Goal: Navigation & Orientation: Find specific page/section

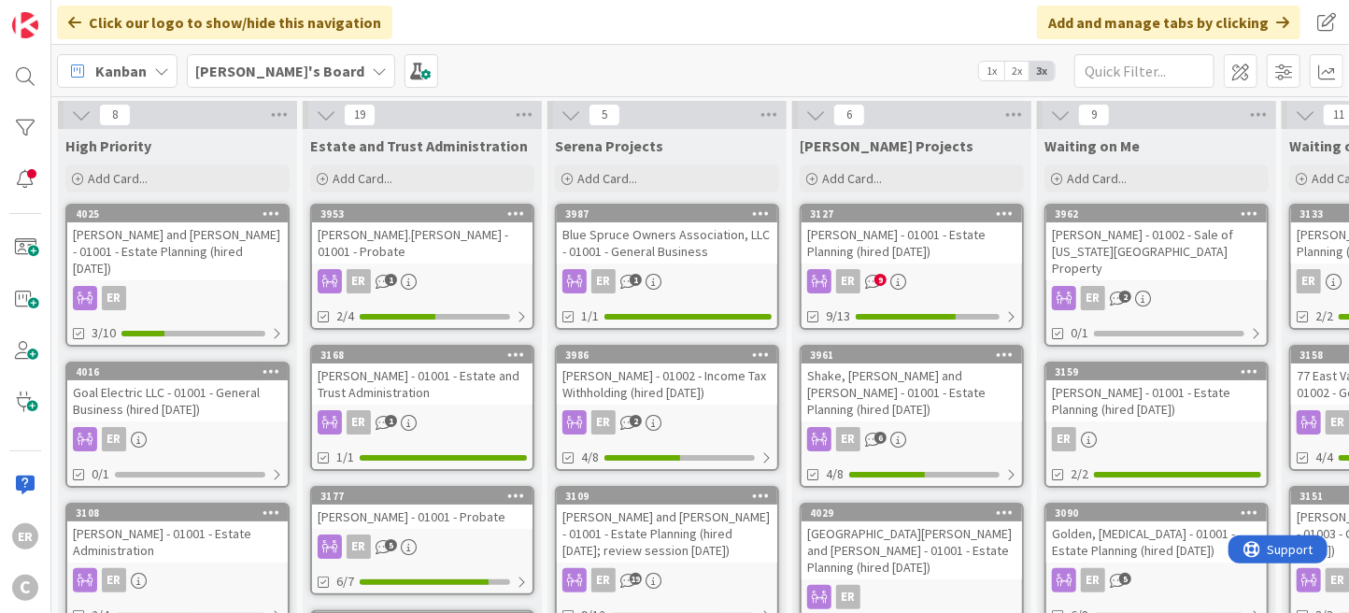
click at [1172, 240] on div "[PERSON_NAME] - 01002 - Sale of [US_STATE][GEOGRAPHIC_DATA] Property" at bounding box center [1157, 251] width 221 height 58
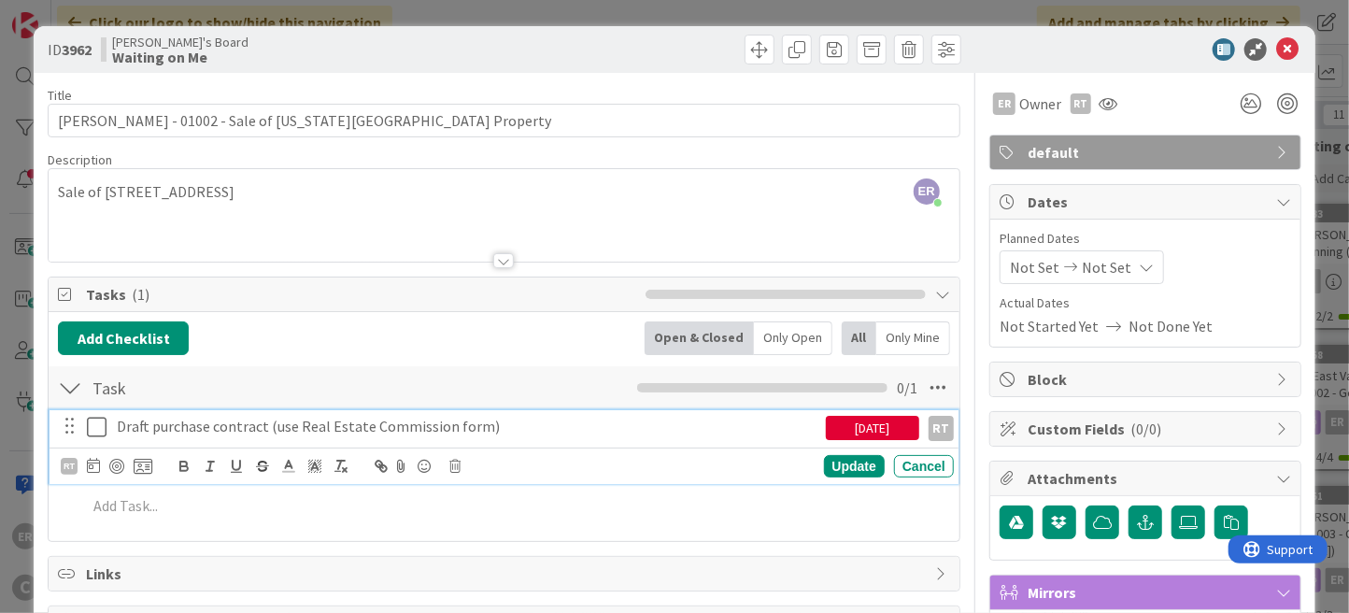
click at [94, 427] on icon at bounding box center [101, 427] width 28 height 22
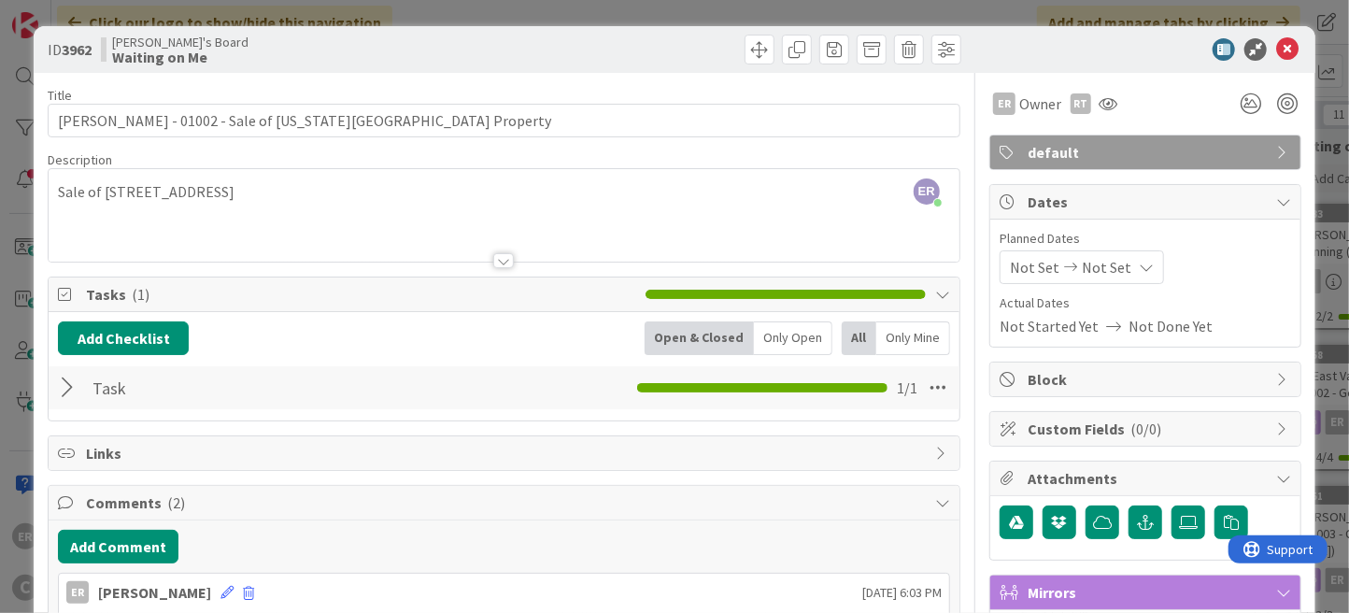
click at [64, 391] on div at bounding box center [70, 388] width 24 height 34
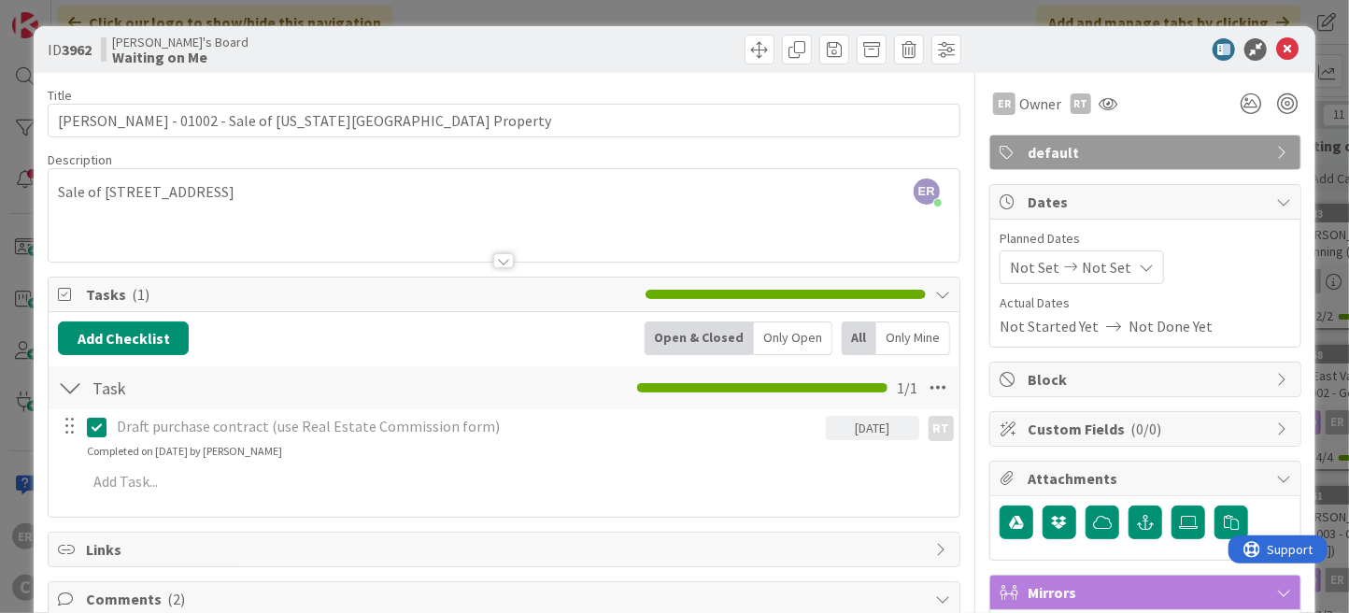
click at [219, 435] on div "Draft purchase contract (use Real Estate Commission form)" at bounding box center [467, 426] width 716 height 33
click at [103, 431] on icon at bounding box center [101, 427] width 28 height 22
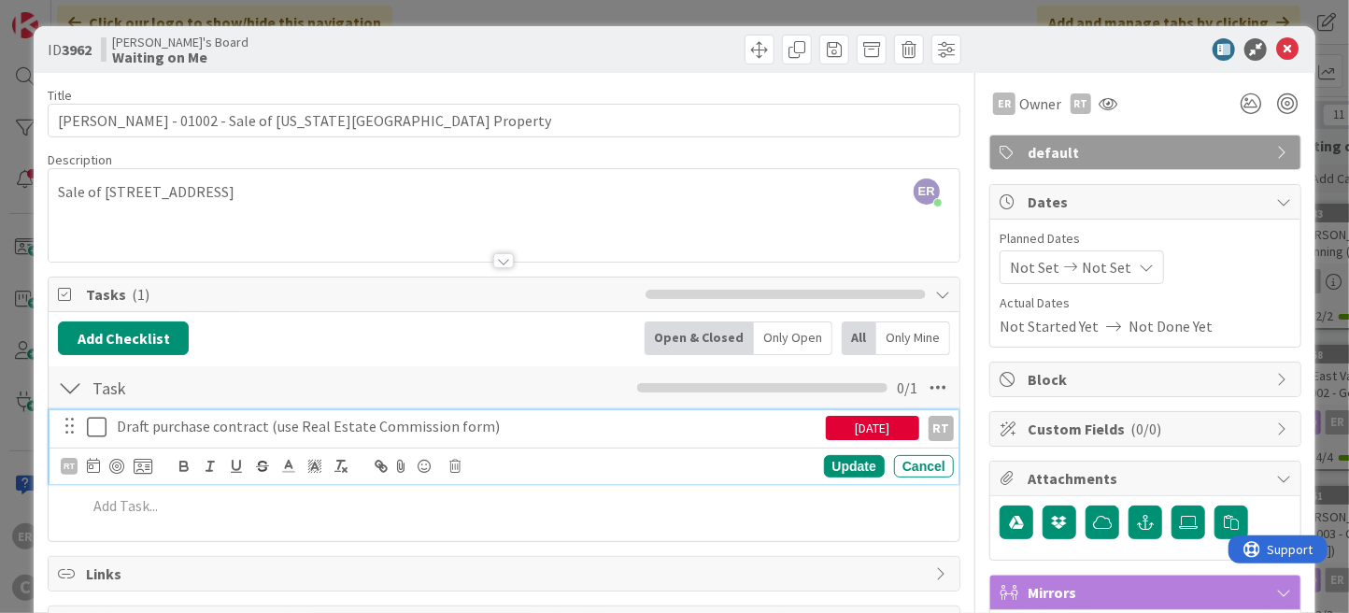
click at [226, 427] on p "Draft purchase contract (use Real Estate Commission form)" at bounding box center [467, 426] width 701 height 21
click at [262, 427] on p "Draft purchase contract (use Real Estate Commission form)" at bounding box center [467, 426] width 701 height 21
drag, startPoint x: 660, startPoint y: 424, endPoint x: 436, endPoint y: 432, distance: 223.4
click at [436, 432] on p "Draft purchase contract and associated documents (use Real Estate Commission fo…" at bounding box center [467, 426] width 701 height 21
click at [96, 430] on icon at bounding box center [101, 427] width 28 height 22
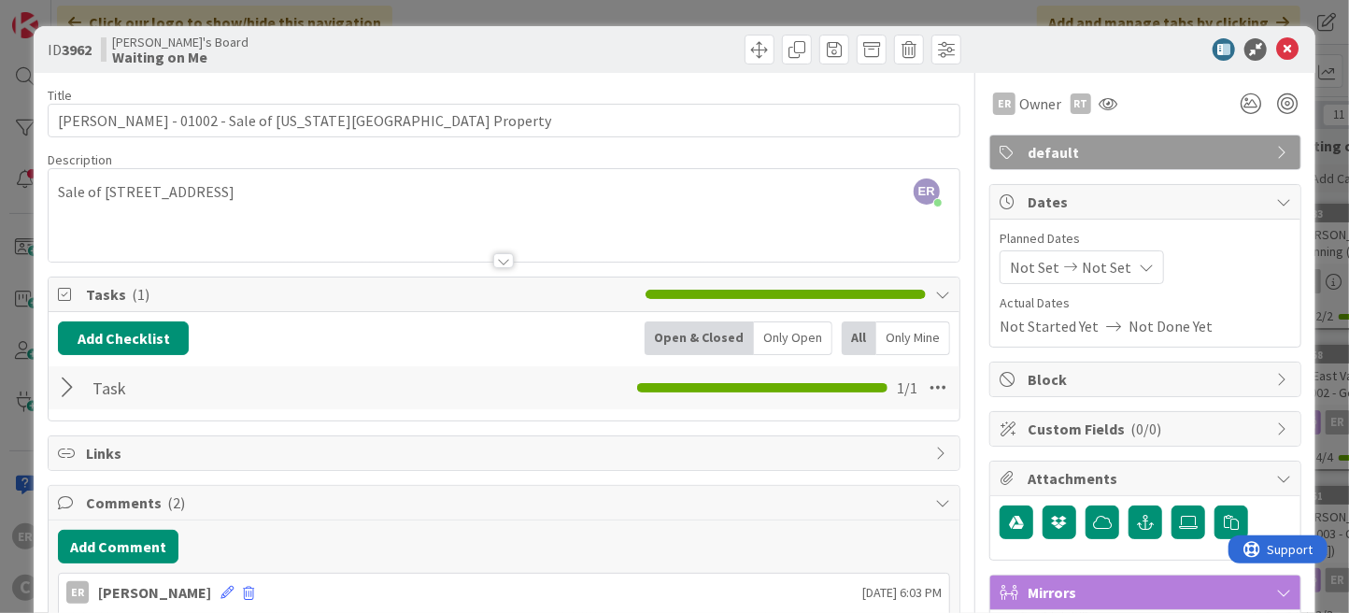
click at [58, 392] on div at bounding box center [70, 388] width 24 height 34
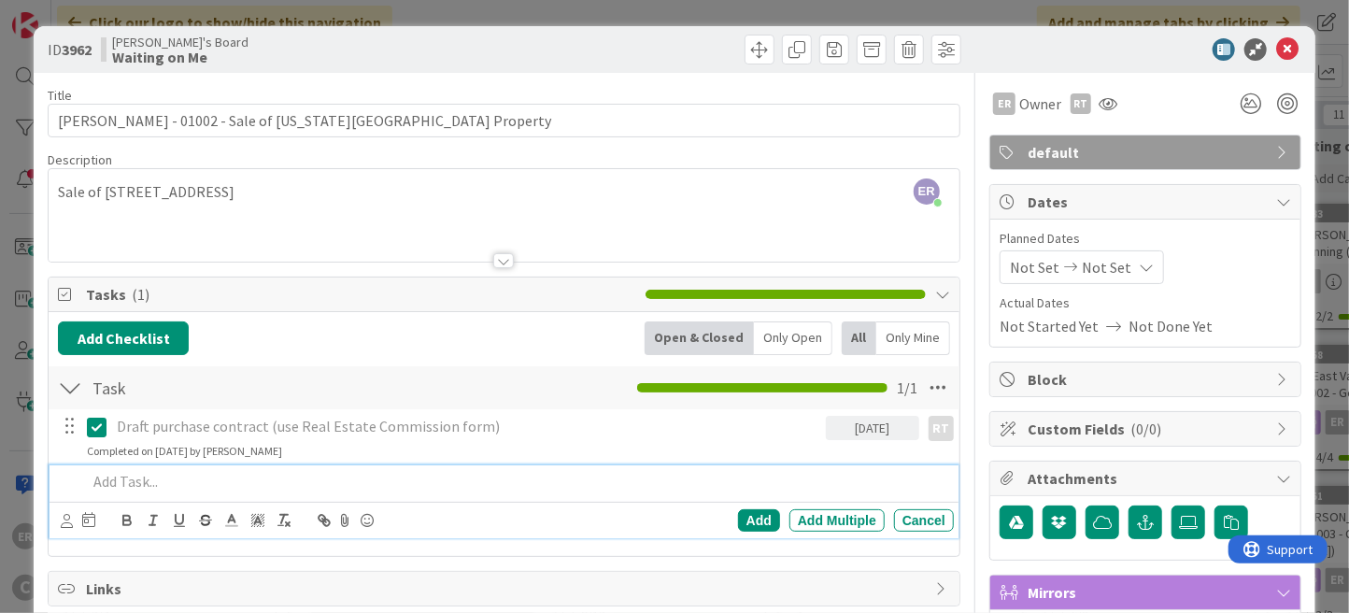
click at [138, 481] on p at bounding box center [517, 481] width 860 height 21
click at [63, 520] on icon at bounding box center [67, 521] width 12 height 14
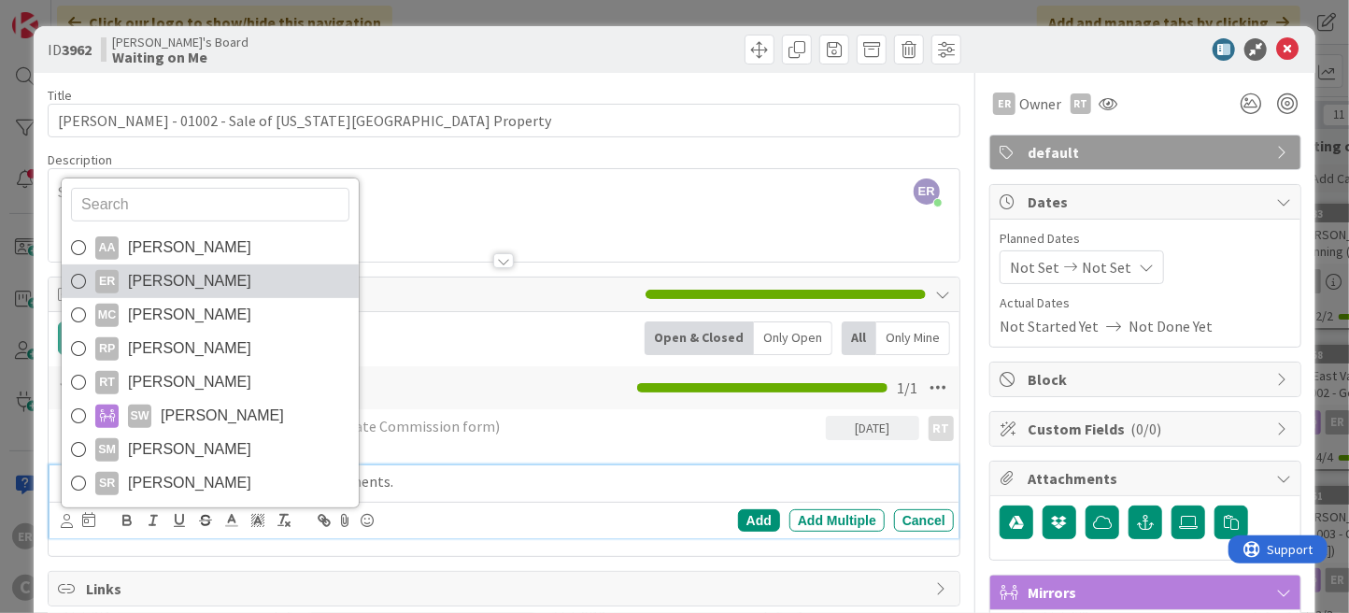
click at [166, 288] on span "[PERSON_NAME]" at bounding box center [189, 281] width 123 height 28
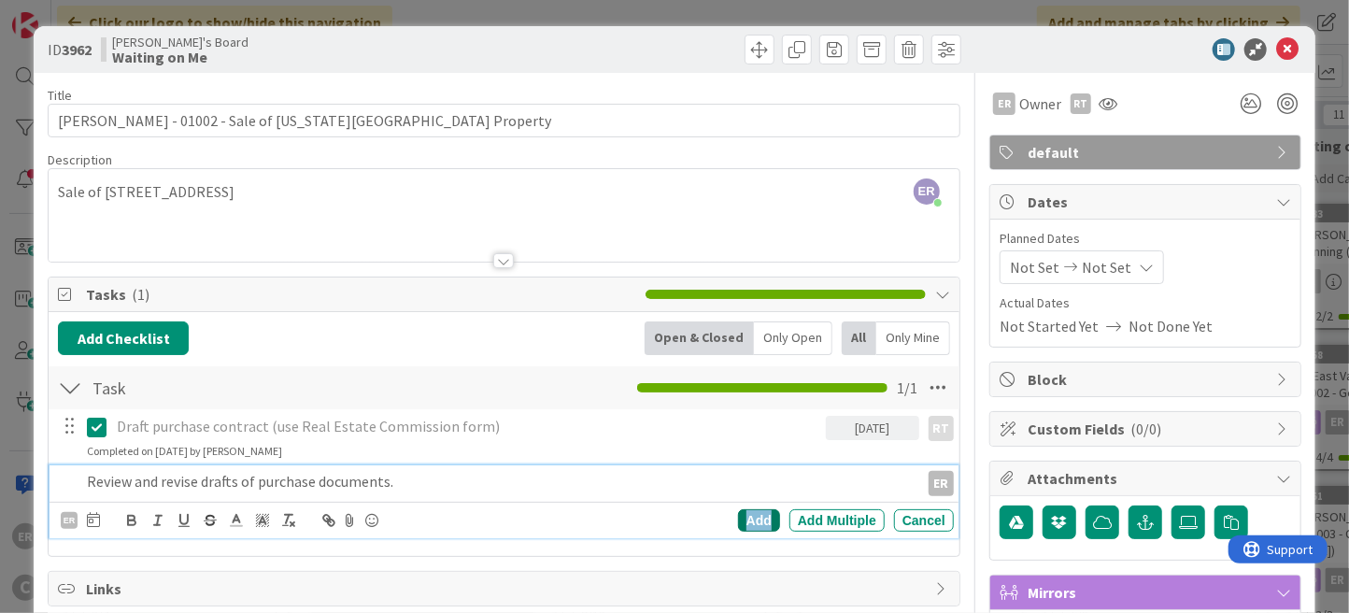
click at [742, 520] on div "Add" at bounding box center [759, 520] width 42 height 22
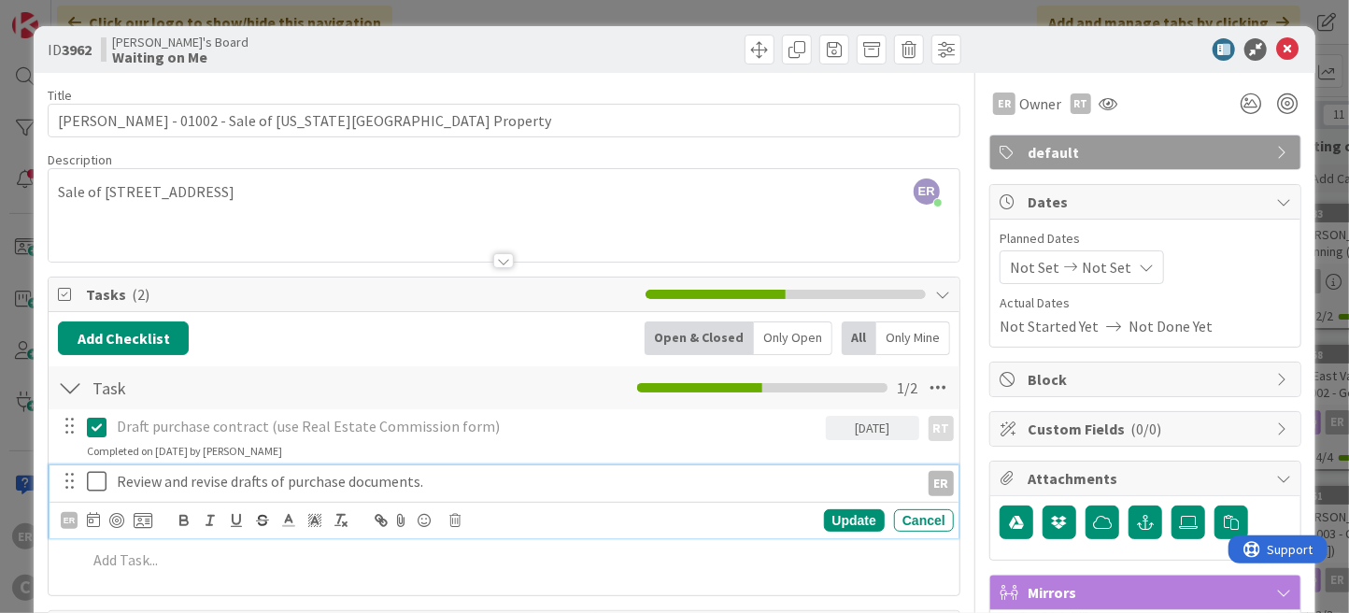
click at [96, 484] on icon at bounding box center [101, 481] width 28 height 22
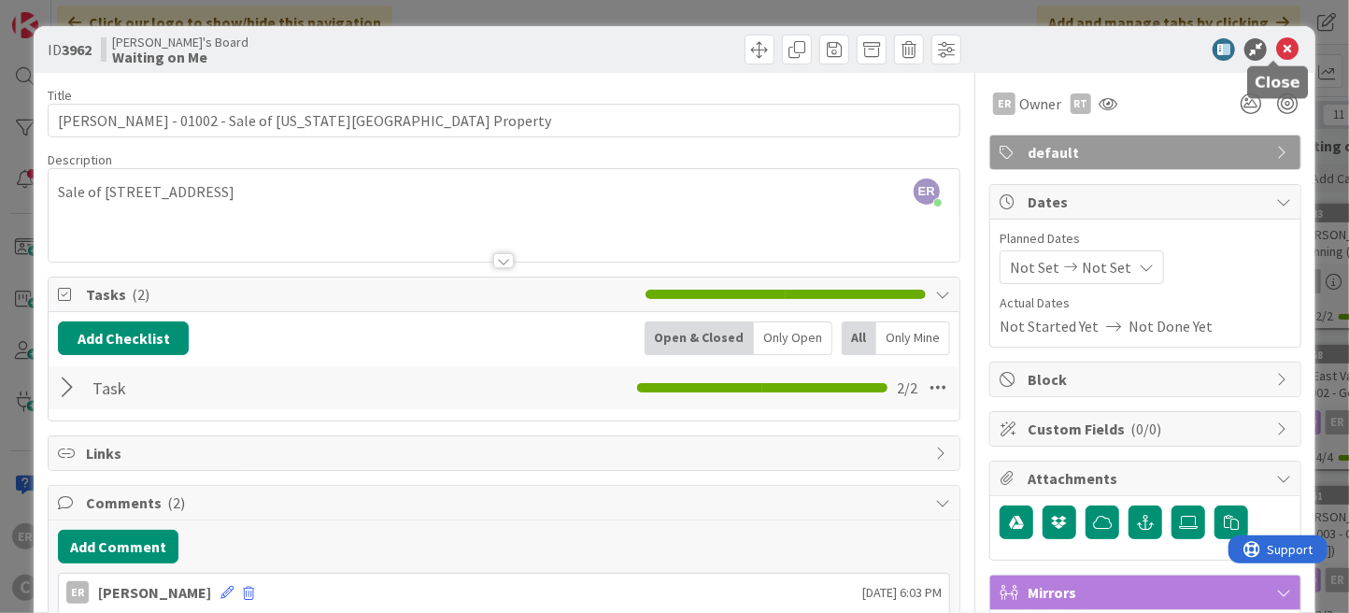
click at [1276, 41] on icon at bounding box center [1287, 49] width 22 height 22
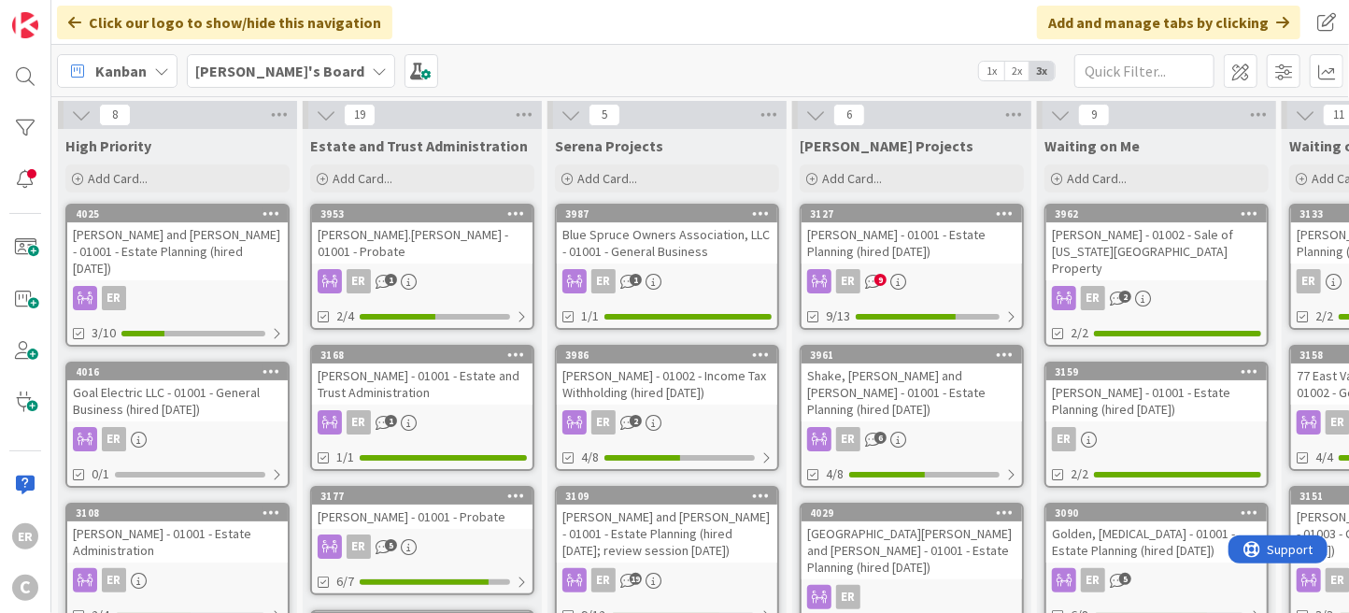
click at [1127, 247] on div "[PERSON_NAME] - 01002 - Sale of [US_STATE][GEOGRAPHIC_DATA] Property" at bounding box center [1157, 251] width 221 height 58
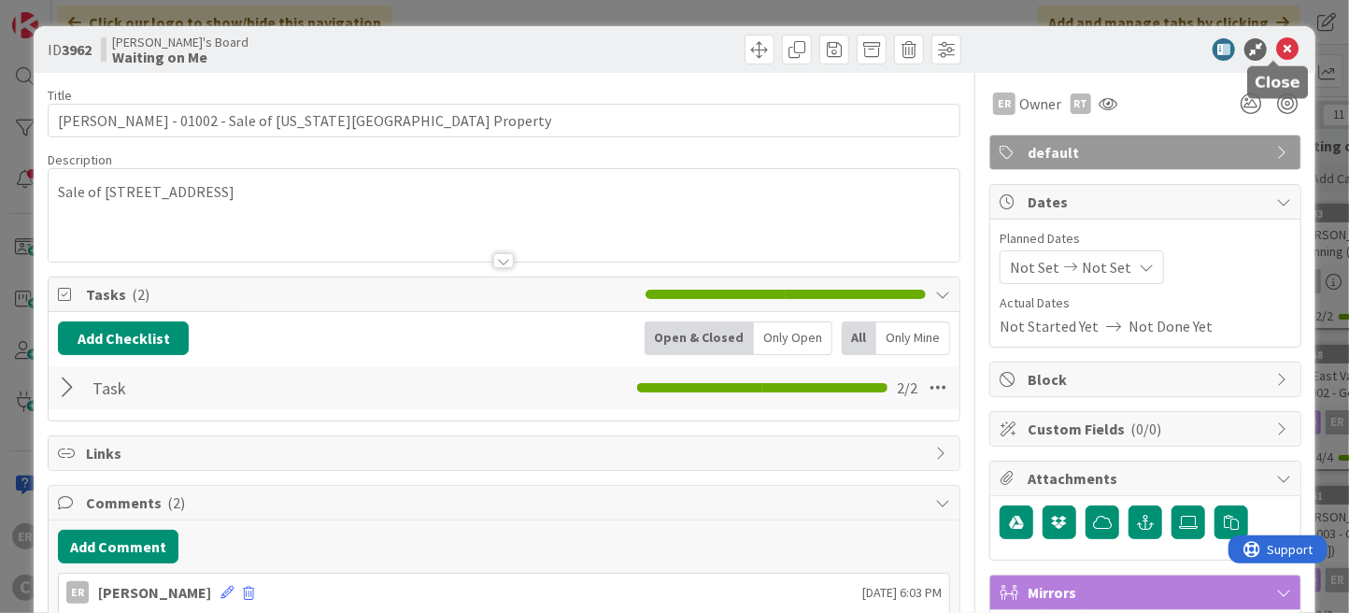
click at [1276, 49] on icon at bounding box center [1287, 49] width 22 height 22
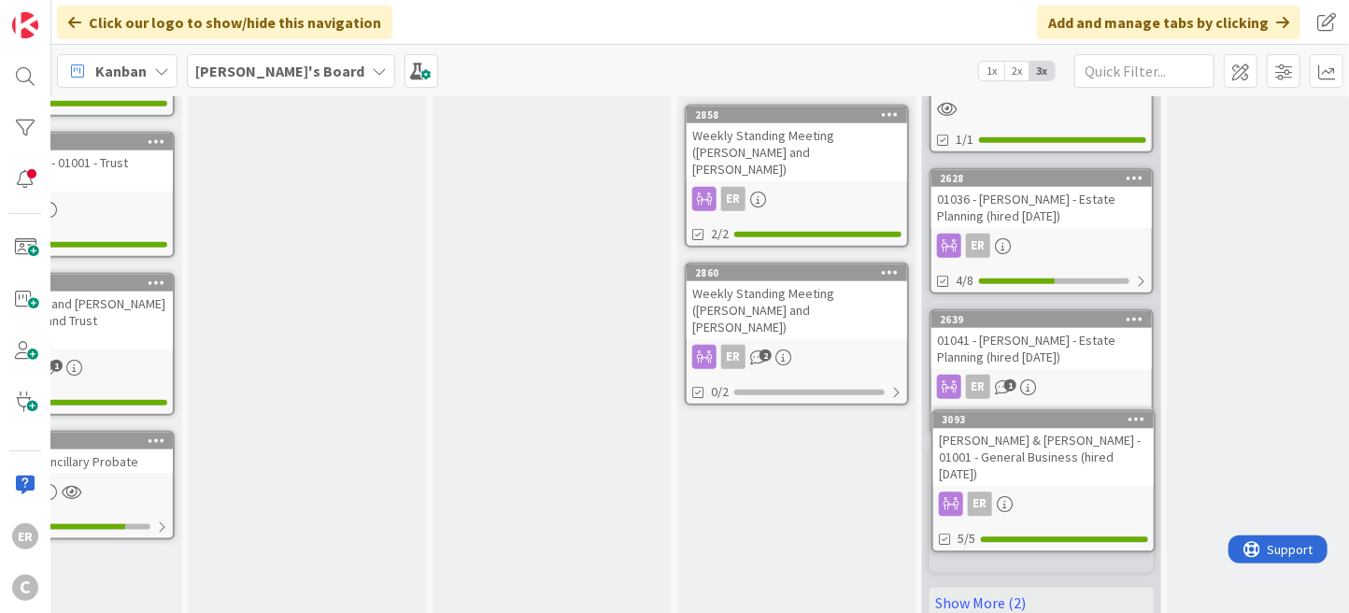
scroll to position [1026, 359]
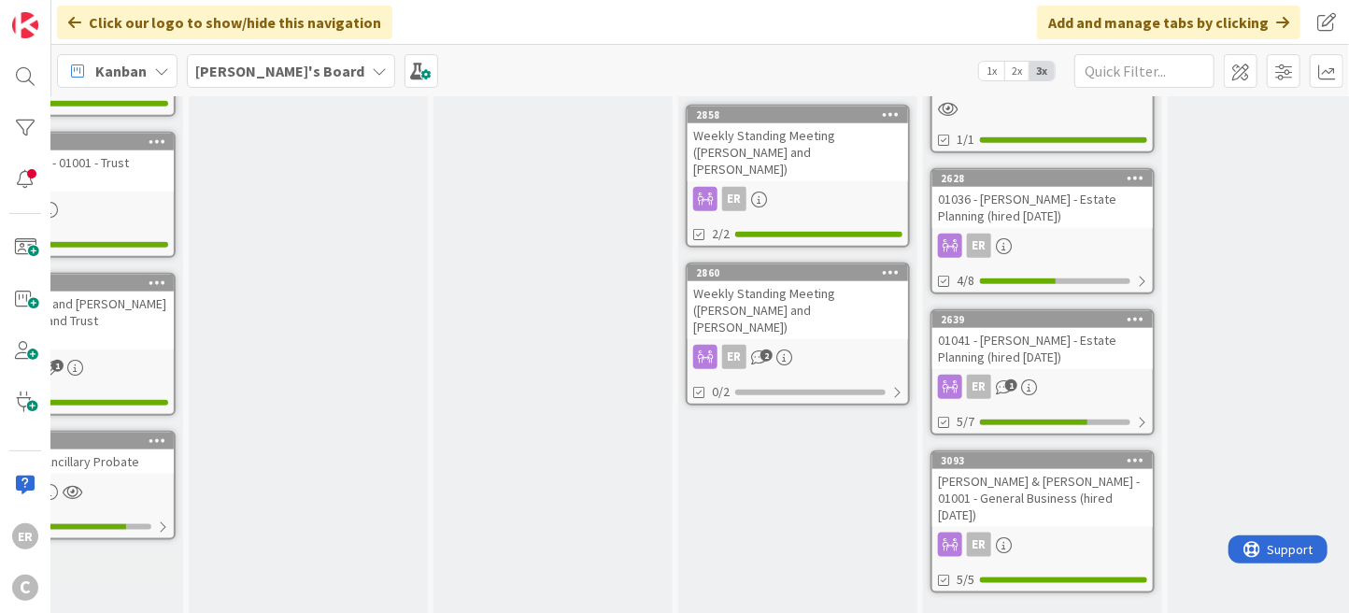
click at [1004, 608] on link "Show More (2)" at bounding box center [1043, 623] width 224 height 30
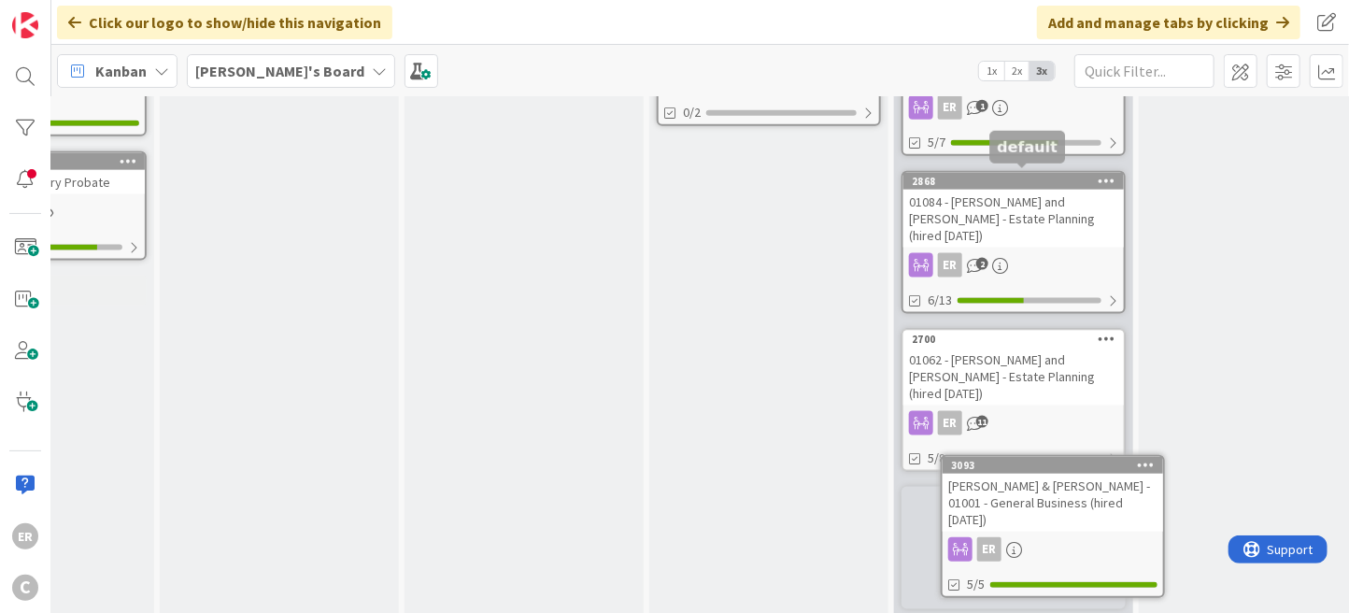
scroll to position [1305, 393]
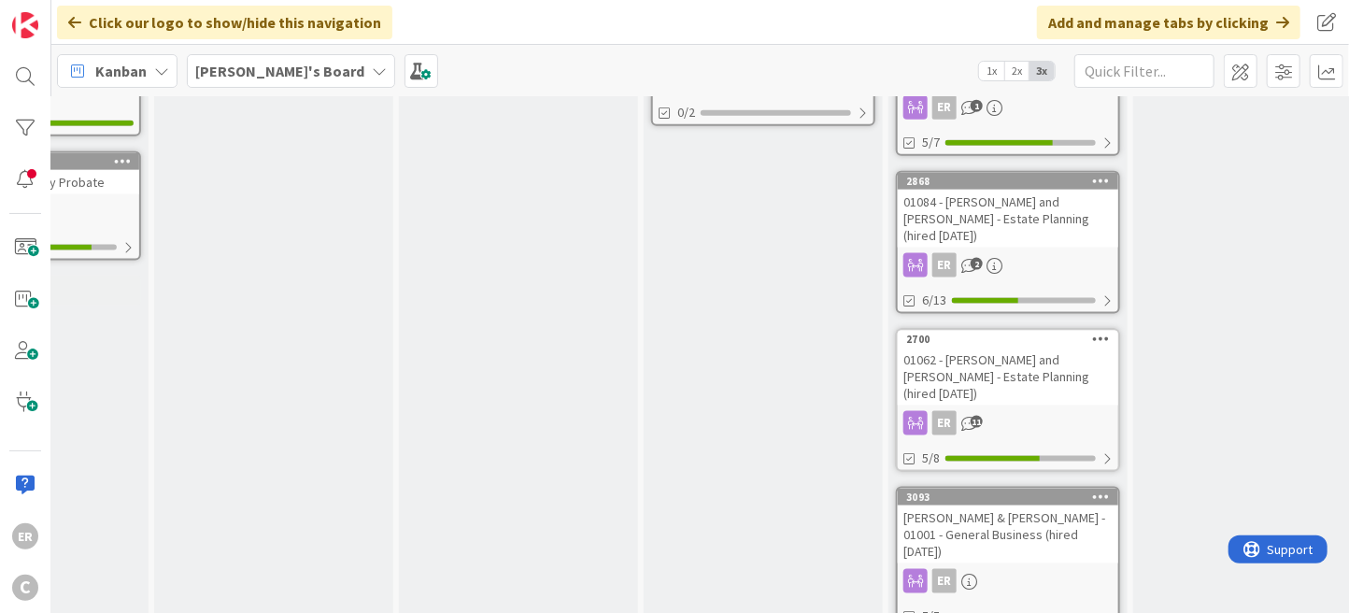
click at [1013, 348] on div "01062 - [PERSON_NAME] and [PERSON_NAME] - Estate Planning (hired [DATE])" at bounding box center [1008, 377] width 221 height 58
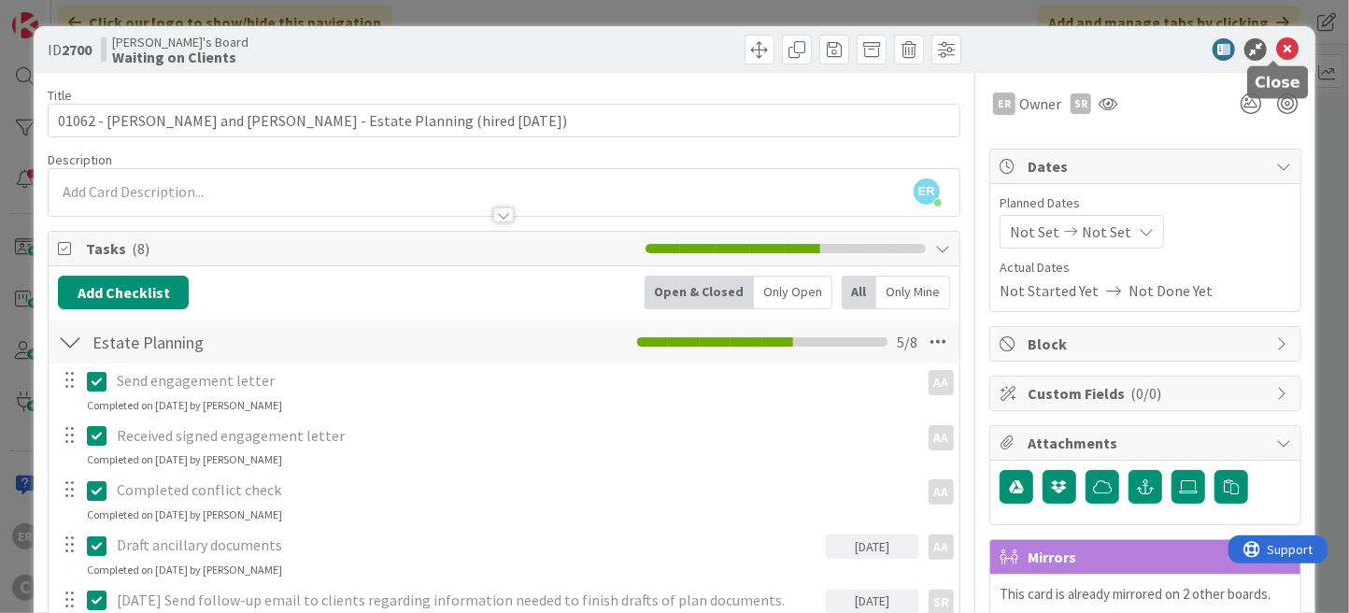
click at [1276, 50] on icon at bounding box center [1287, 49] width 22 height 22
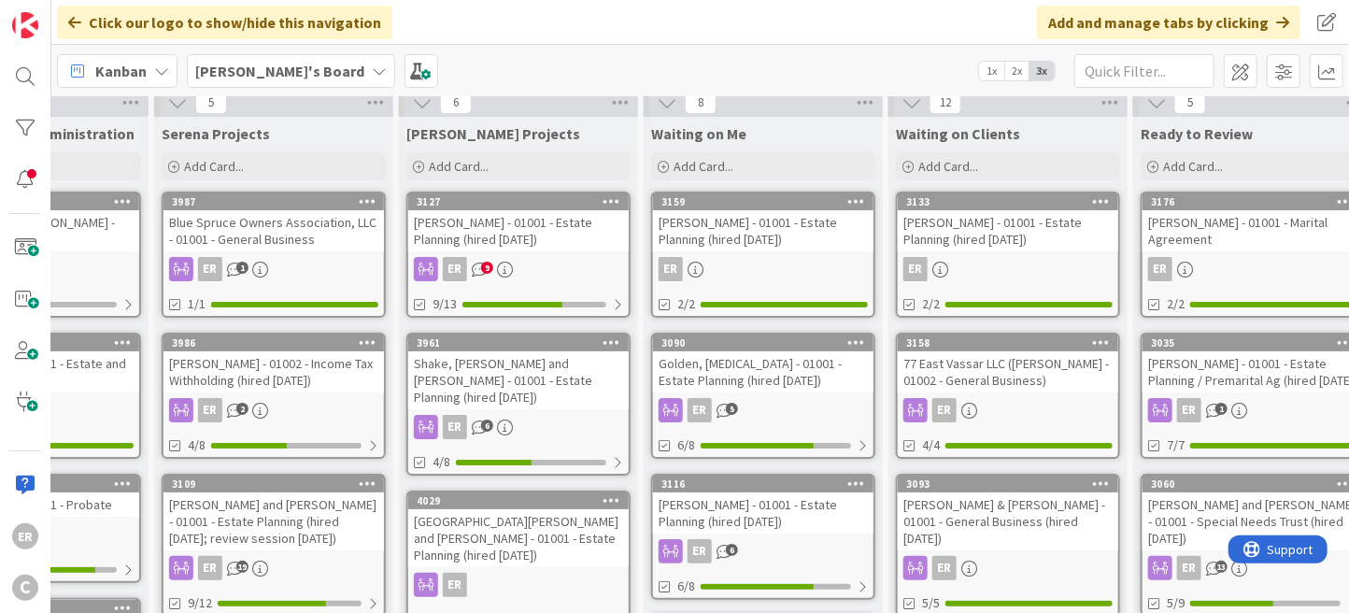
scroll to position [0, 393]
